Goal: Use online tool/utility: Utilize a website feature to perform a specific function

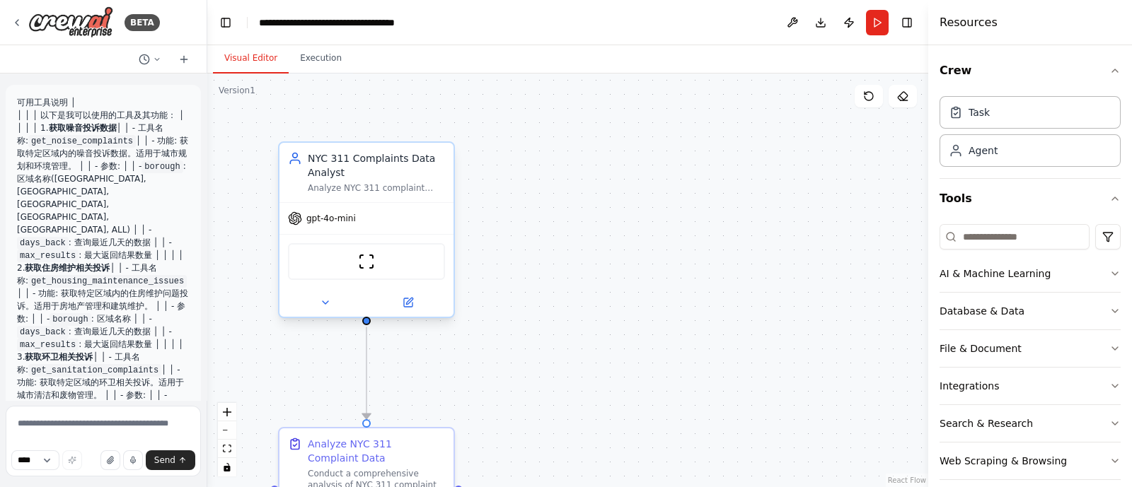
scroll to position [2717, 0]
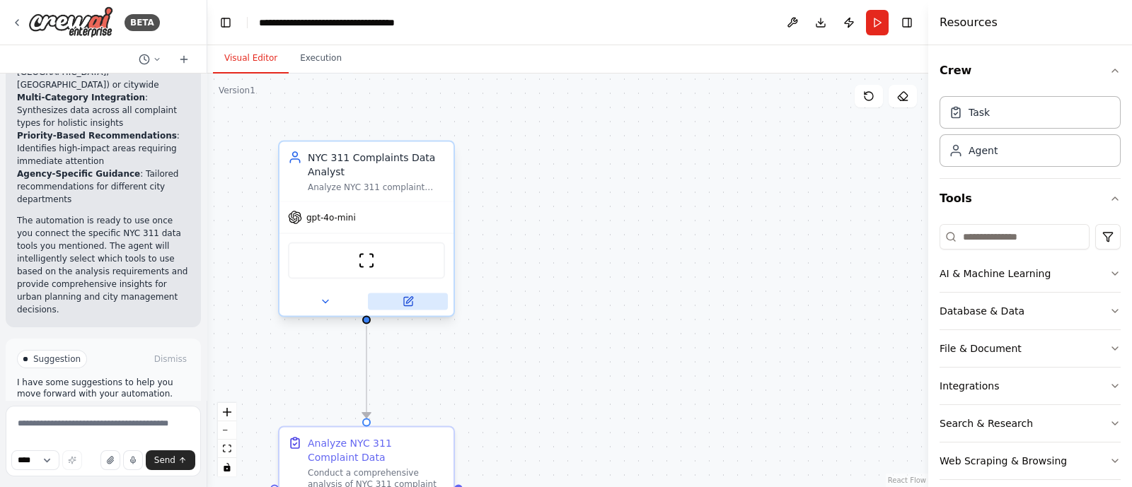
click at [412, 299] on icon at bounding box center [408, 301] width 11 height 11
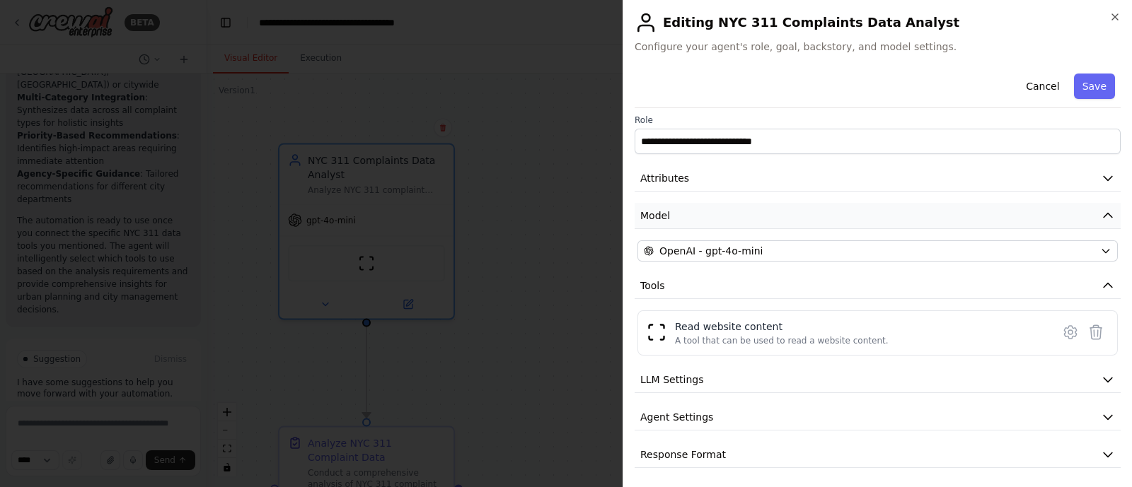
scroll to position [6, 0]
click at [1104, 377] on icon "button" at bounding box center [1108, 379] width 8 height 4
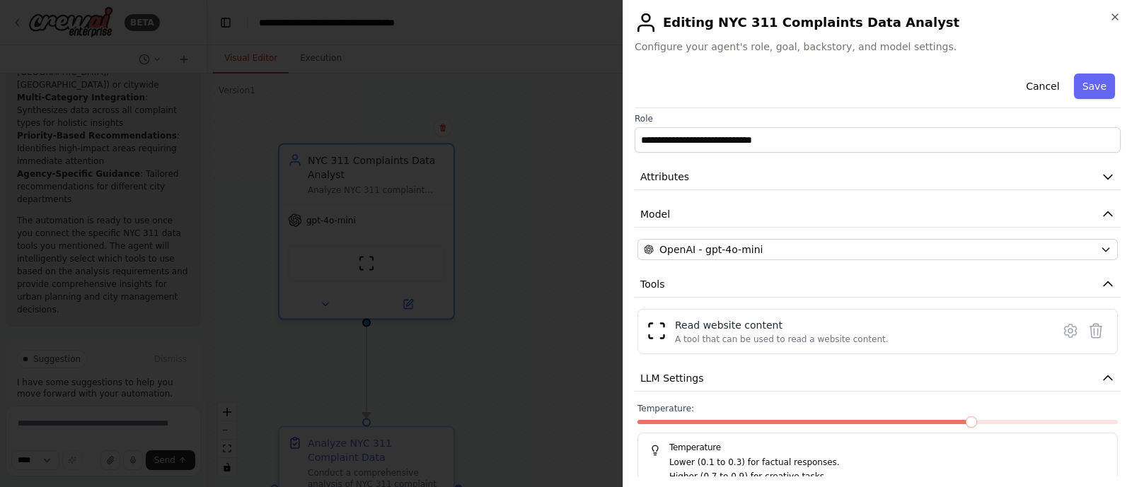
scroll to position [107, 0]
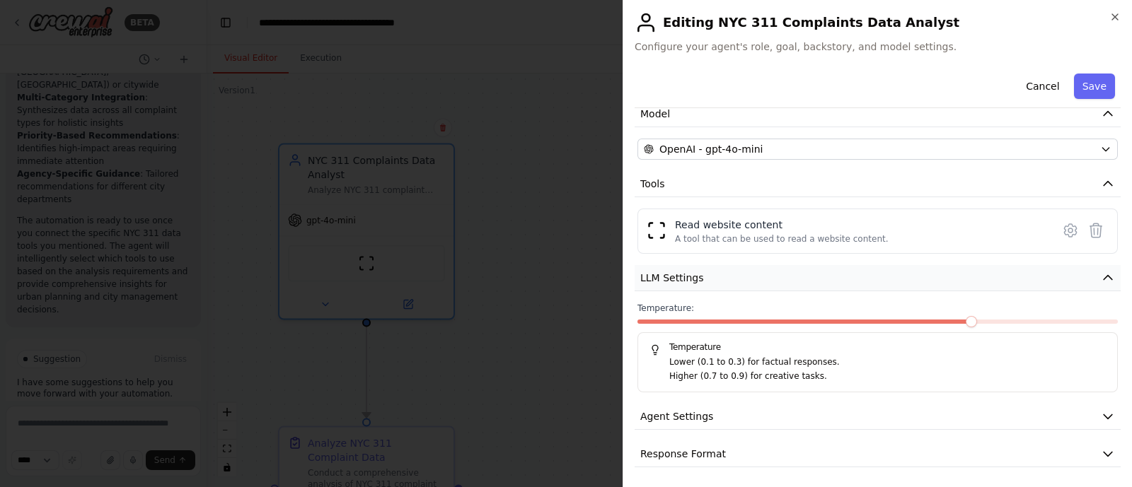
click at [1101, 277] on icon "button" at bounding box center [1108, 278] width 14 height 14
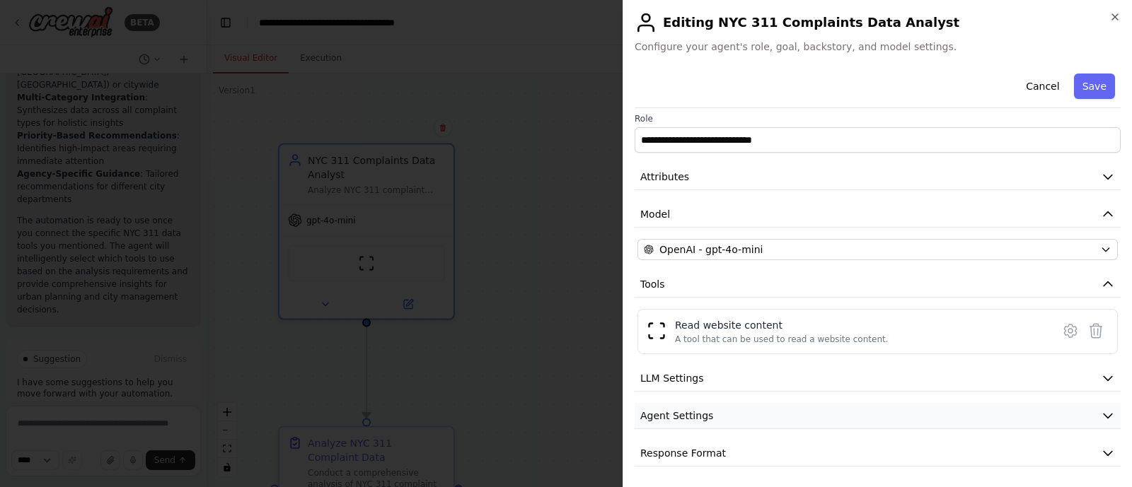
click at [1101, 413] on icon "button" at bounding box center [1108, 416] width 14 height 14
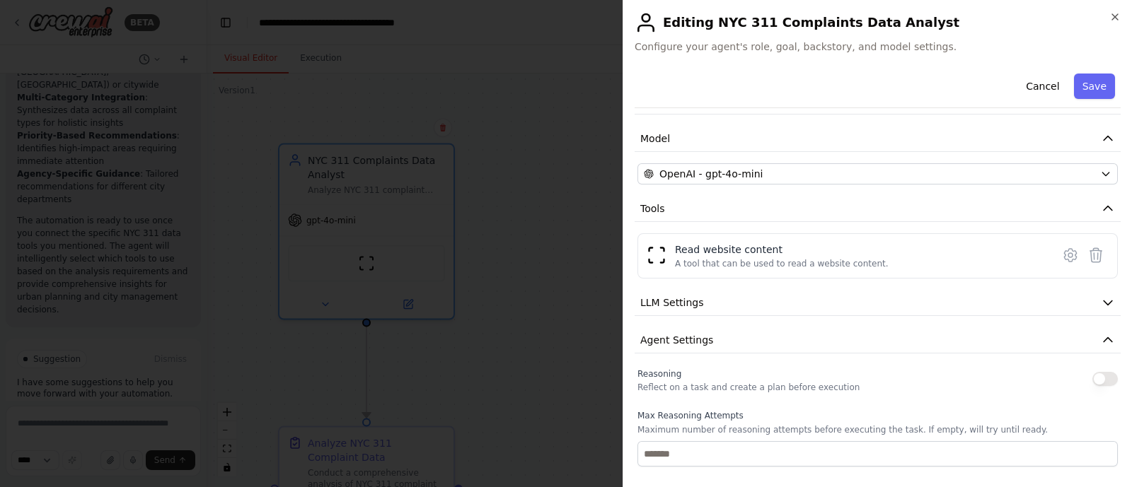
scroll to position [0, 0]
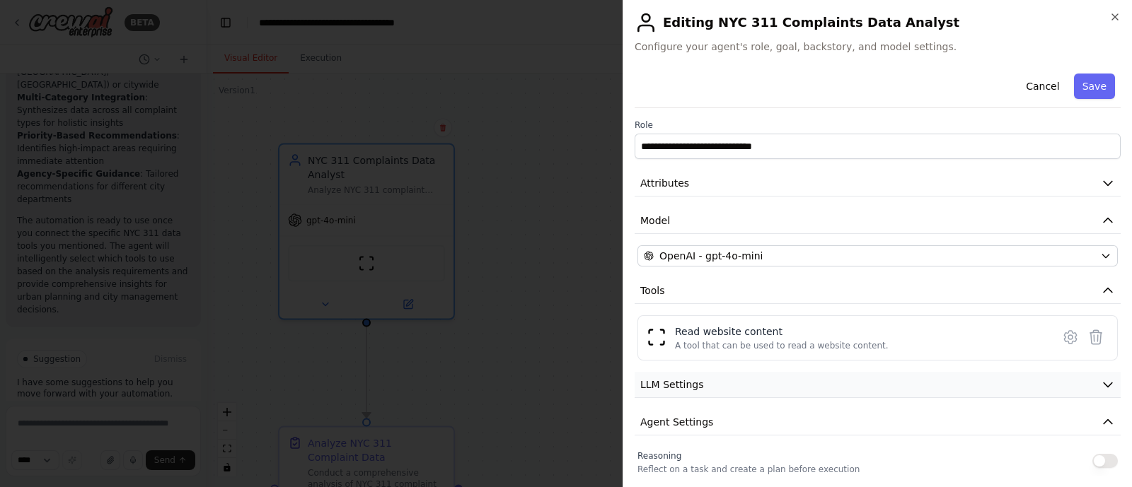
click at [1101, 383] on icon "button" at bounding box center [1108, 385] width 14 height 14
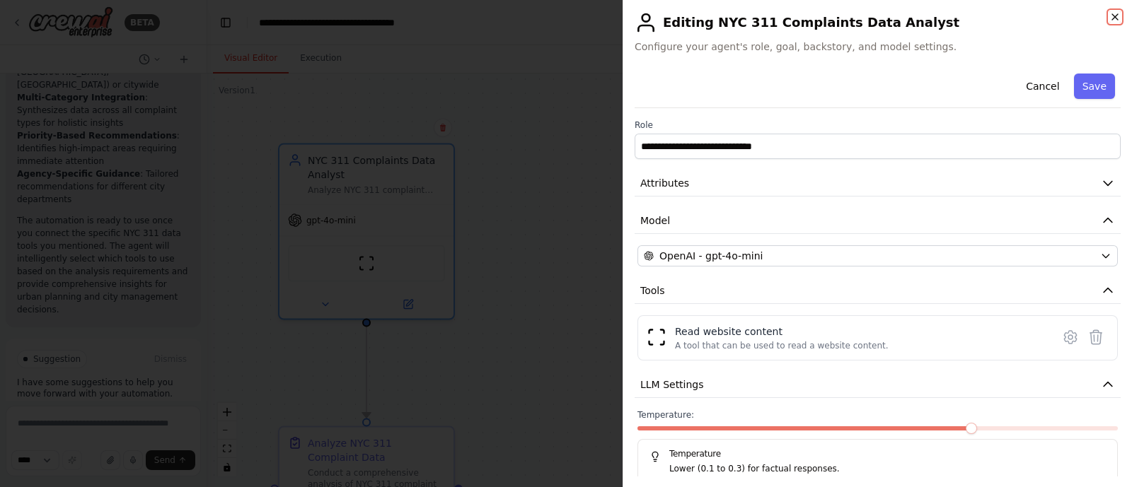
click at [1109, 19] on icon "button" at bounding box center [1114, 16] width 11 height 11
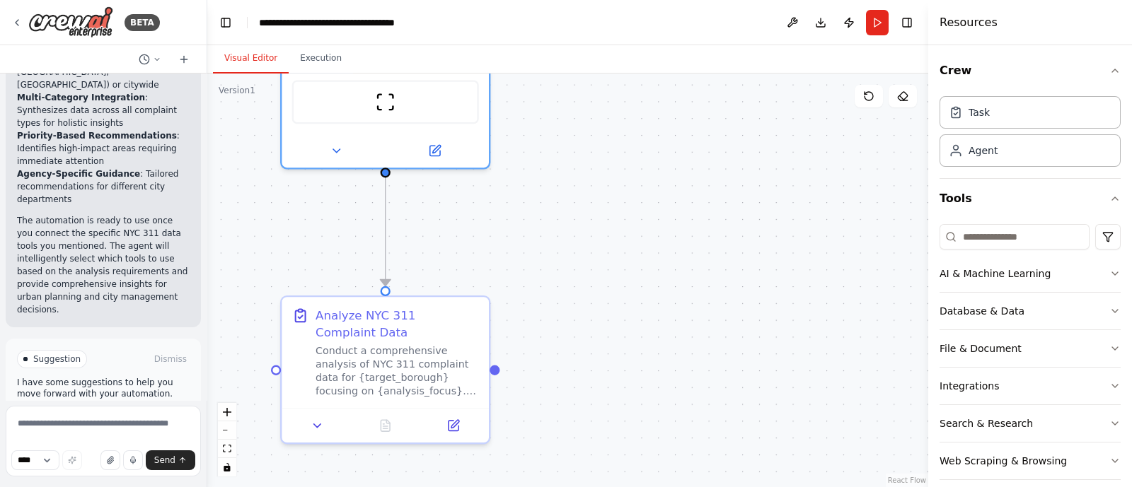
drag, startPoint x: 496, startPoint y: 389, endPoint x: 540, endPoint y: 284, distance: 113.8
click at [540, 284] on div ".deletable-edge-delete-btn { width: 20px; height: 20px; border: 0px solid #ffff…" at bounding box center [567, 281] width 721 height 414
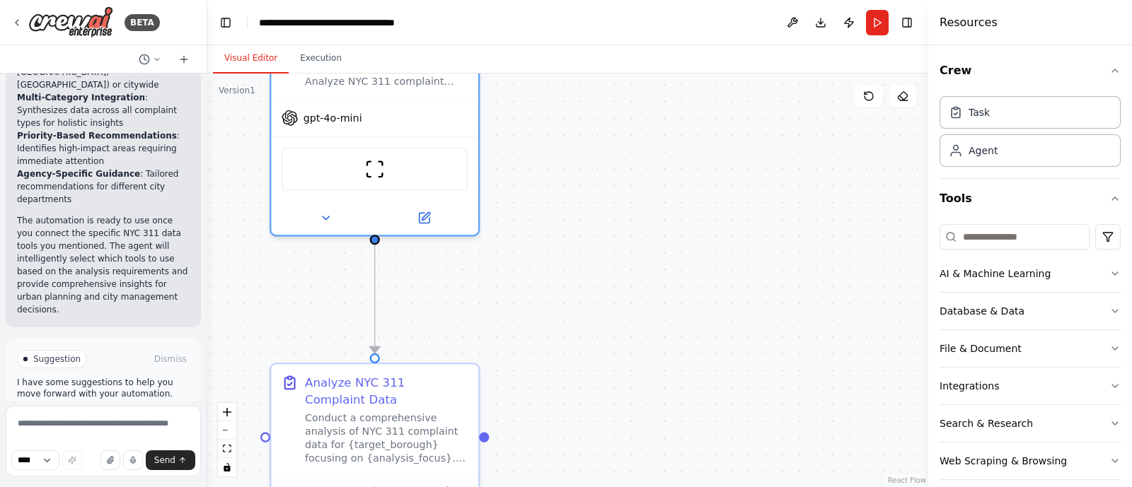
drag, startPoint x: 559, startPoint y: 242, endPoint x: 548, endPoint y: 311, distance: 70.1
click at [548, 311] on div ".deletable-edge-delete-btn { width: 20px; height: 20px; border: 0px solid #ffff…" at bounding box center [567, 281] width 721 height 414
click at [821, 26] on button "Download" at bounding box center [820, 22] width 23 height 25
click at [152, 352] on button "Dismiss" at bounding box center [170, 359] width 38 height 14
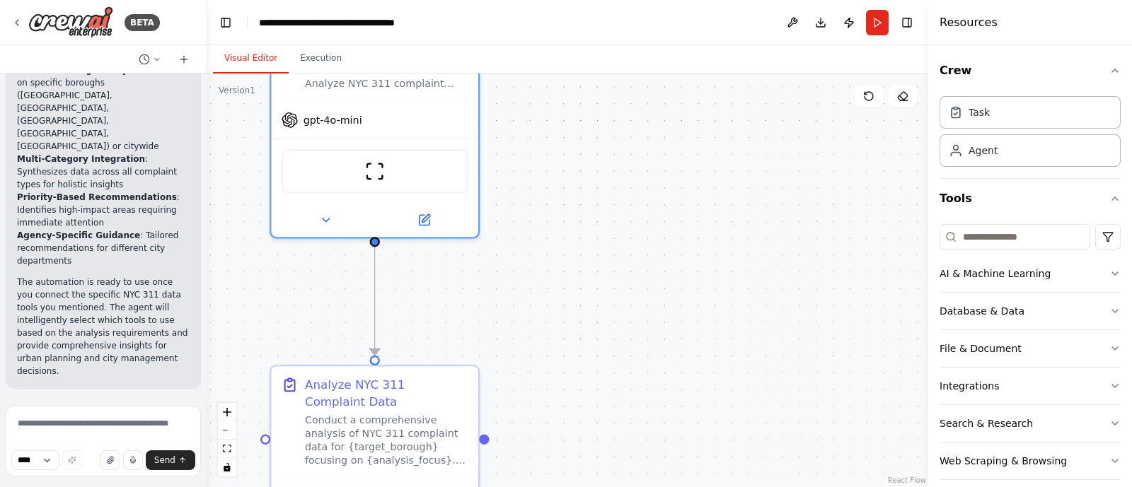
scroll to position [2603, 0]
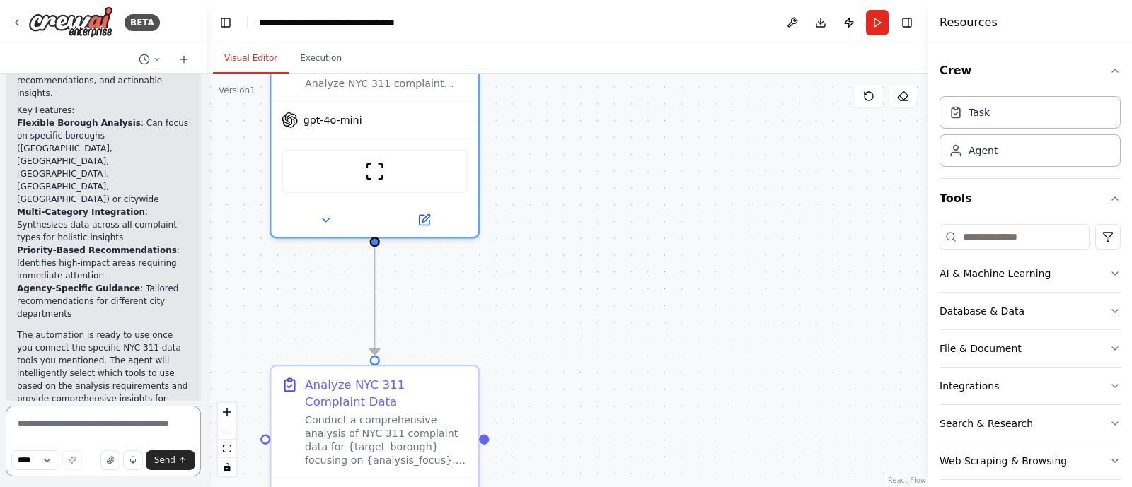
click at [43, 426] on textarea at bounding box center [103, 441] width 195 height 71
paste textarea "**********"
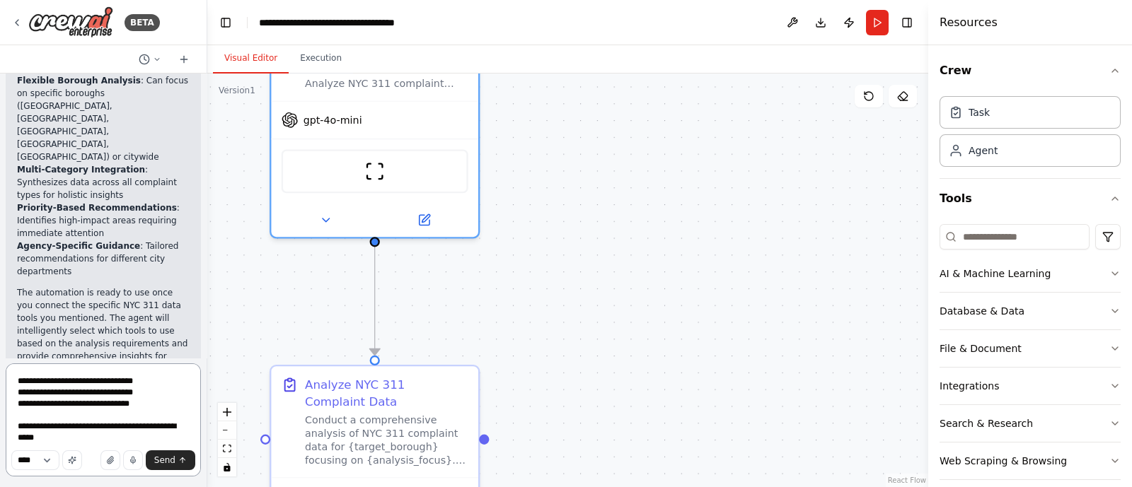
scroll to position [2656, 0]
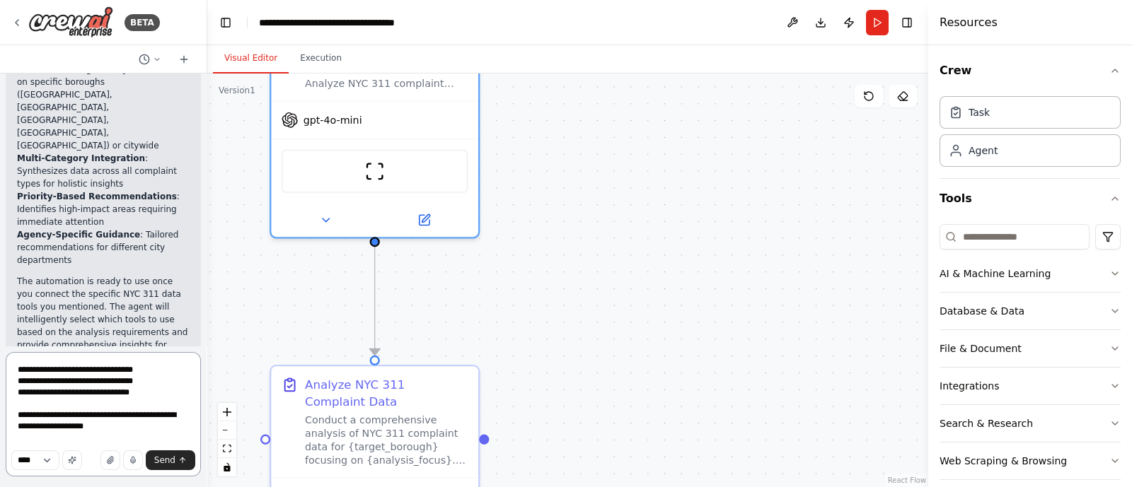
click at [135, 439] on textarea "**********" at bounding box center [103, 414] width 195 height 125
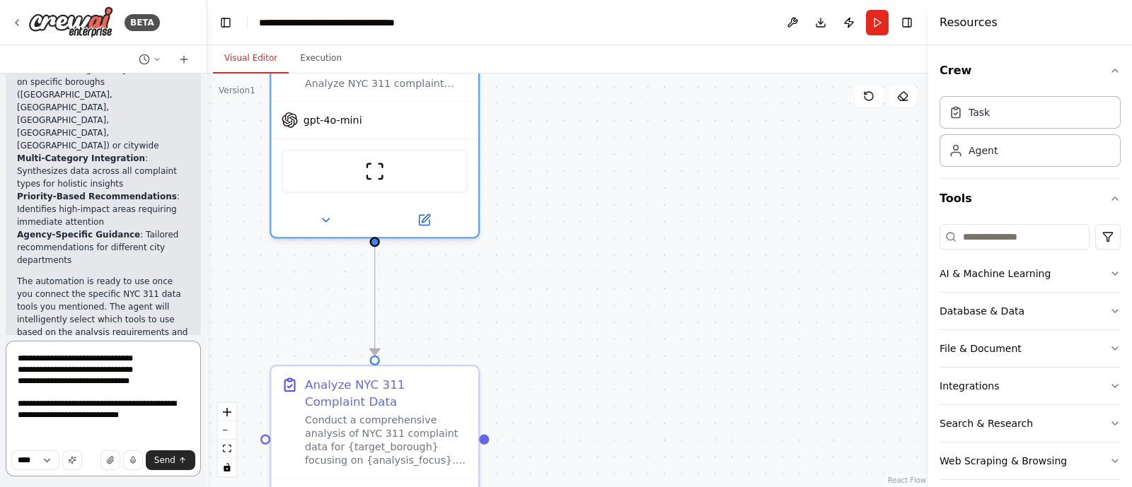
scroll to position [2668, 0]
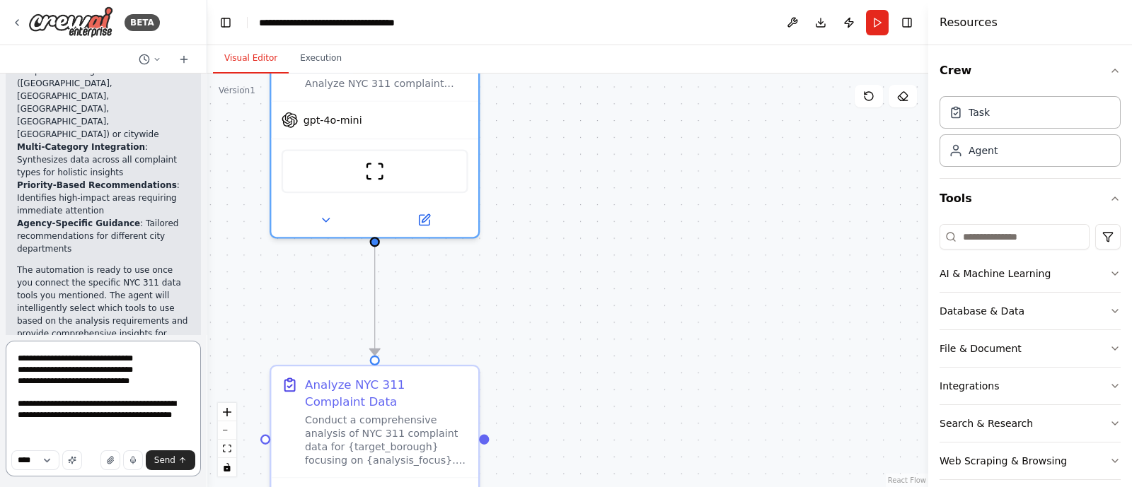
type textarea "**********"
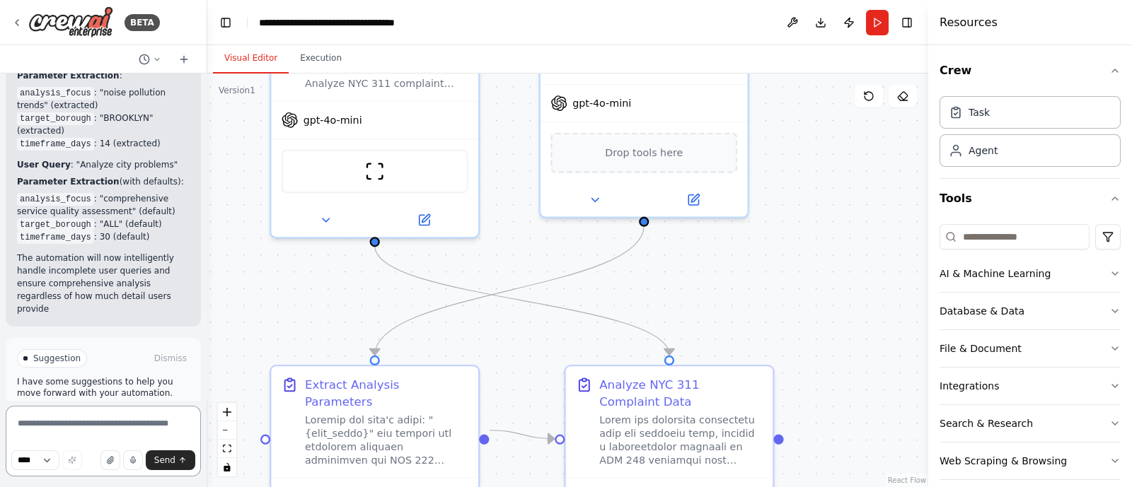
scroll to position [4895, 0]
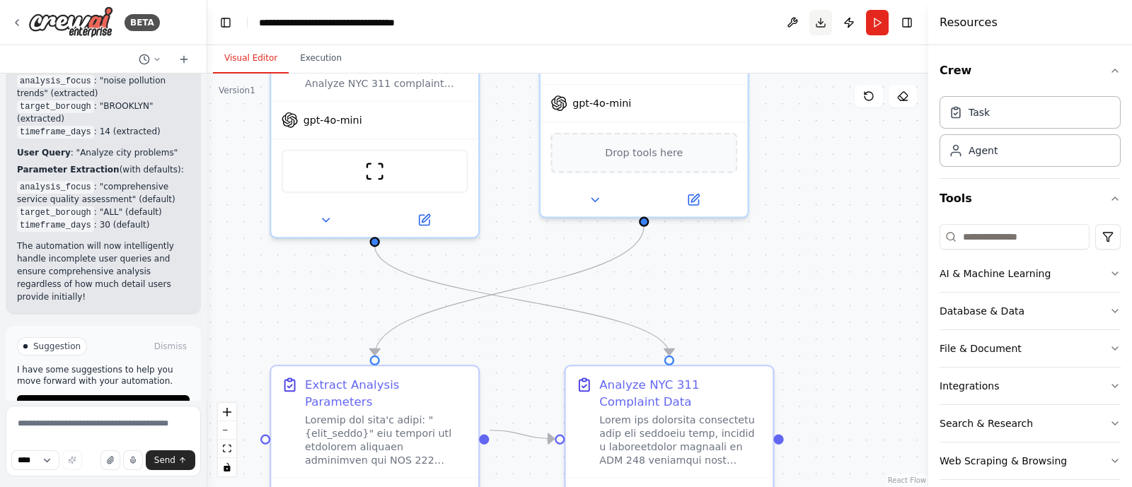
click at [826, 21] on button "Download" at bounding box center [820, 22] width 23 height 25
